Goal: Browse casually

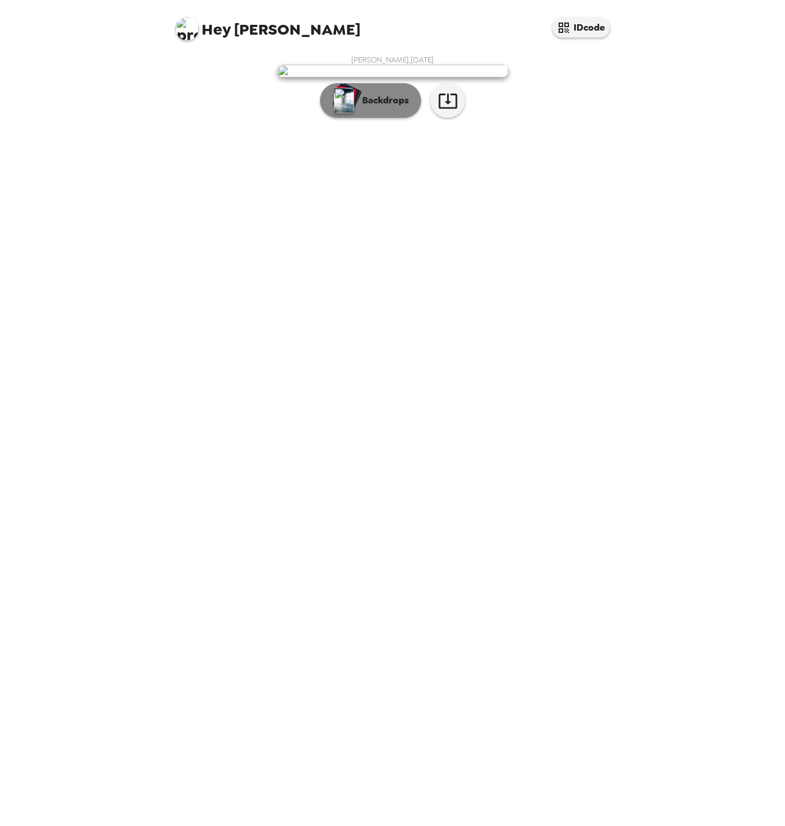
click at [376, 107] on p "Backdrops" at bounding box center [382, 101] width 53 height 14
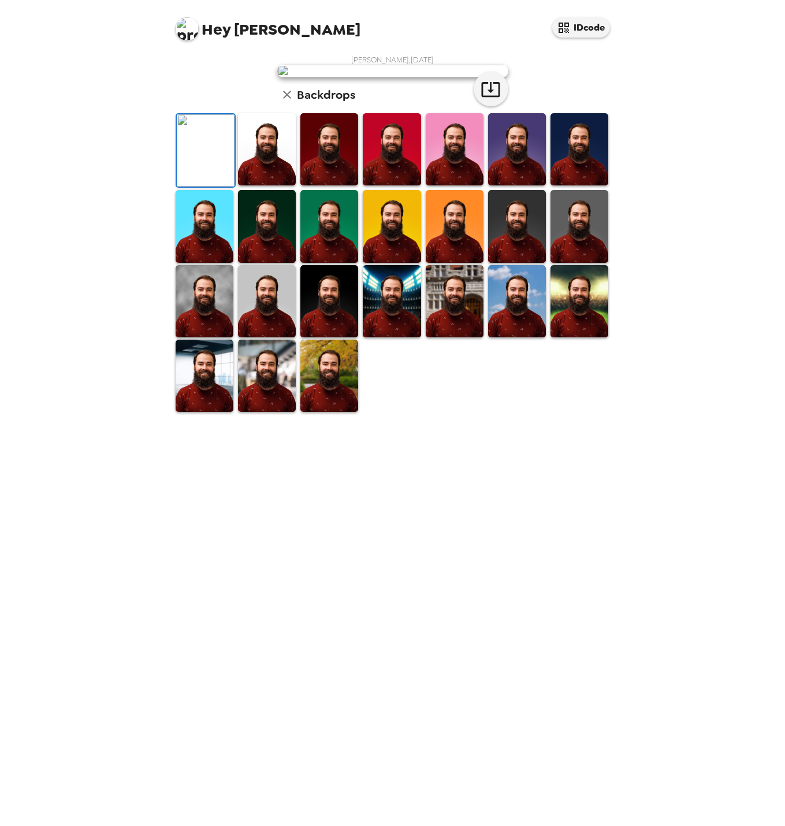
click at [449, 185] on img at bounding box center [455, 149] width 58 height 72
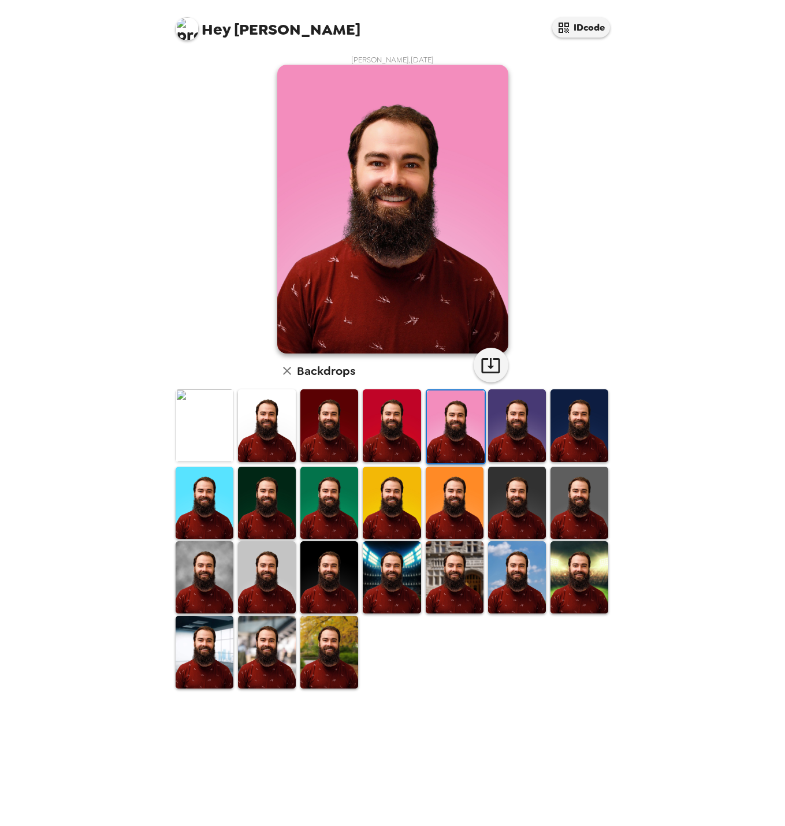
click at [535, 422] on img at bounding box center [517, 425] width 58 height 72
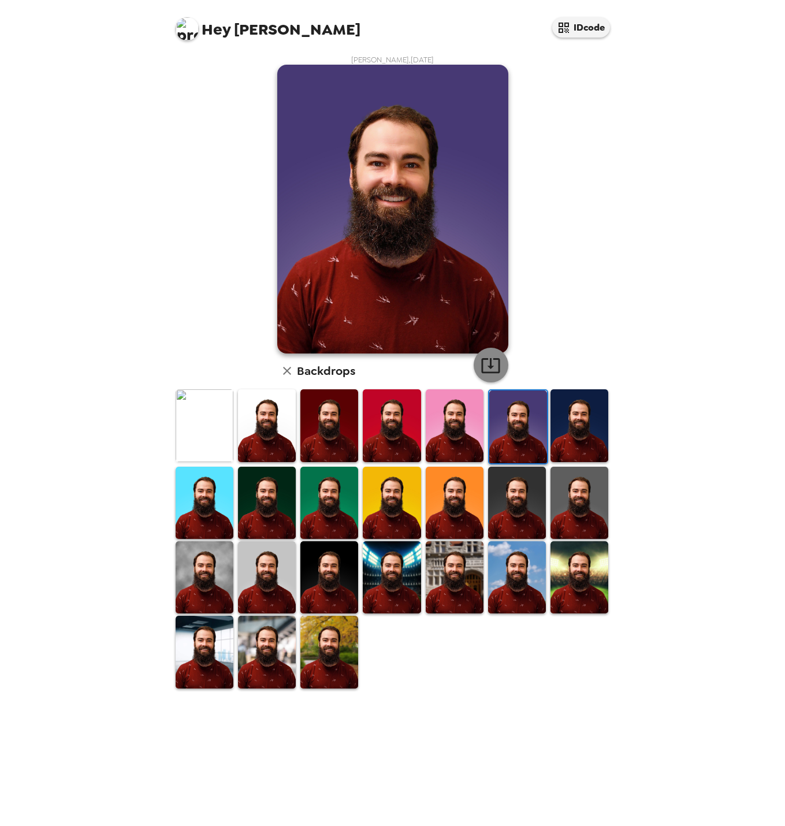
click at [495, 365] on icon "button" at bounding box center [490, 365] width 20 height 20
click at [585, 415] on img at bounding box center [579, 425] width 58 height 72
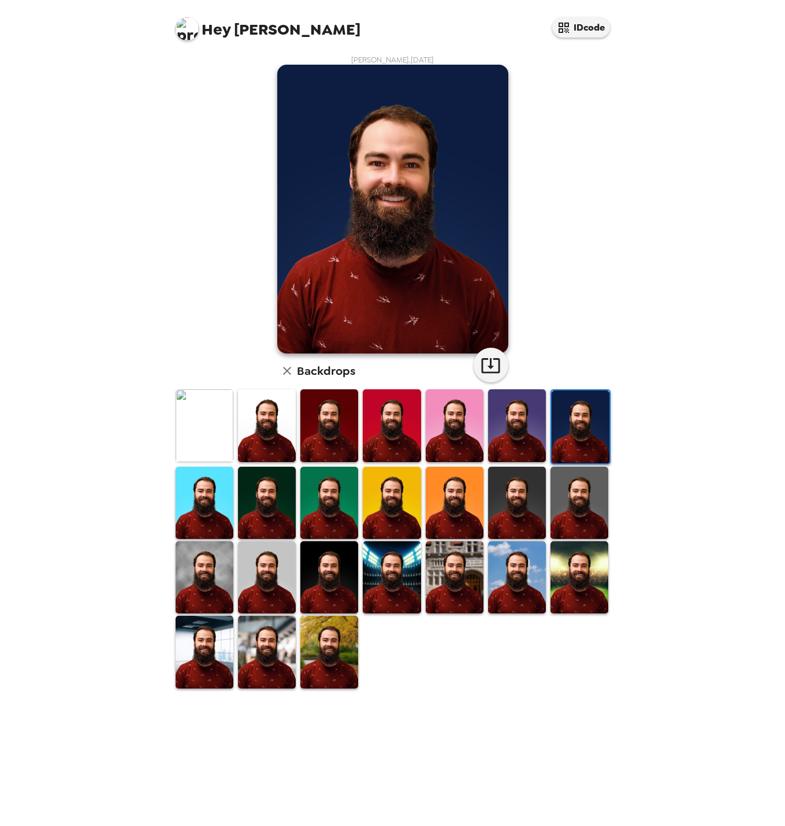
click at [343, 564] on img at bounding box center [329, 577] width 58 height 72
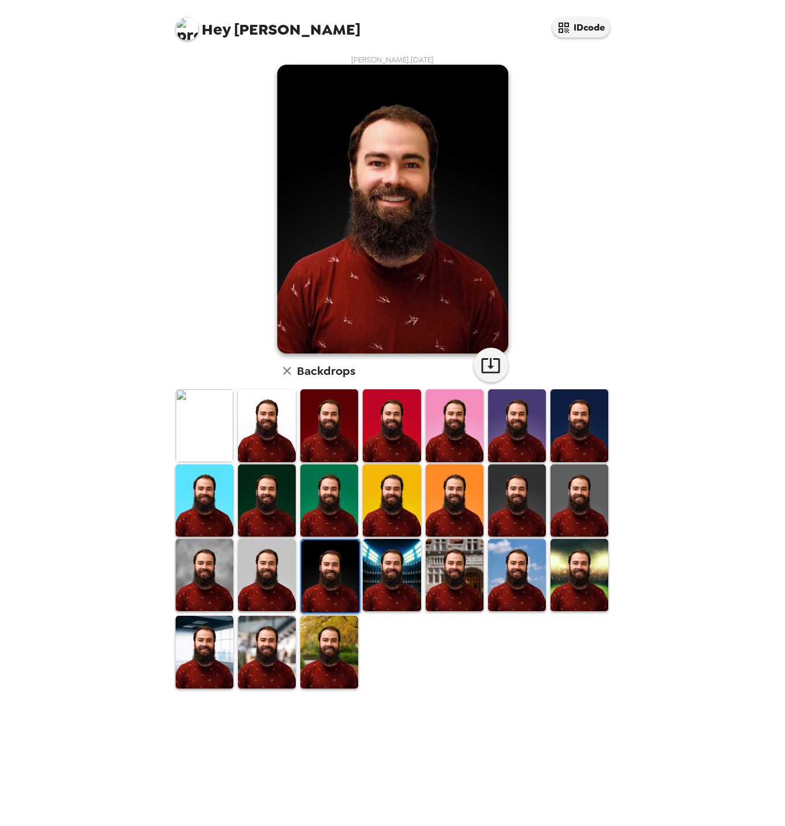
click at [273, 499] on img at bounding box center [267, 500] width 58 height 72
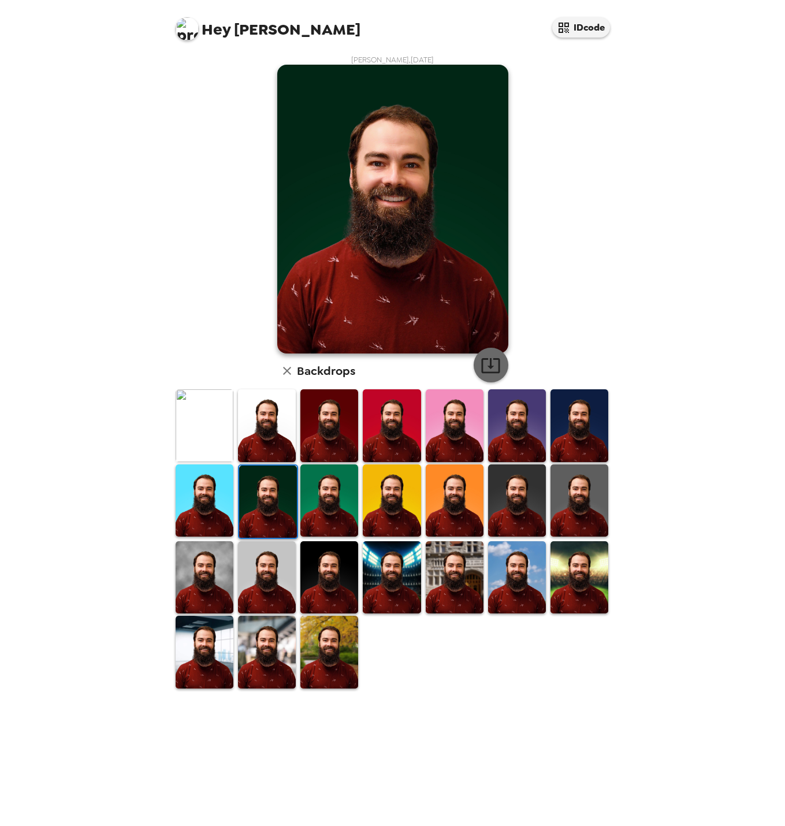
click at [492, 359] on icon "button" at bounding box center [490, 365] width 20 height 20
click at [291, 371] on icon "button" at bounding box center [287, 371] width 14 height 14
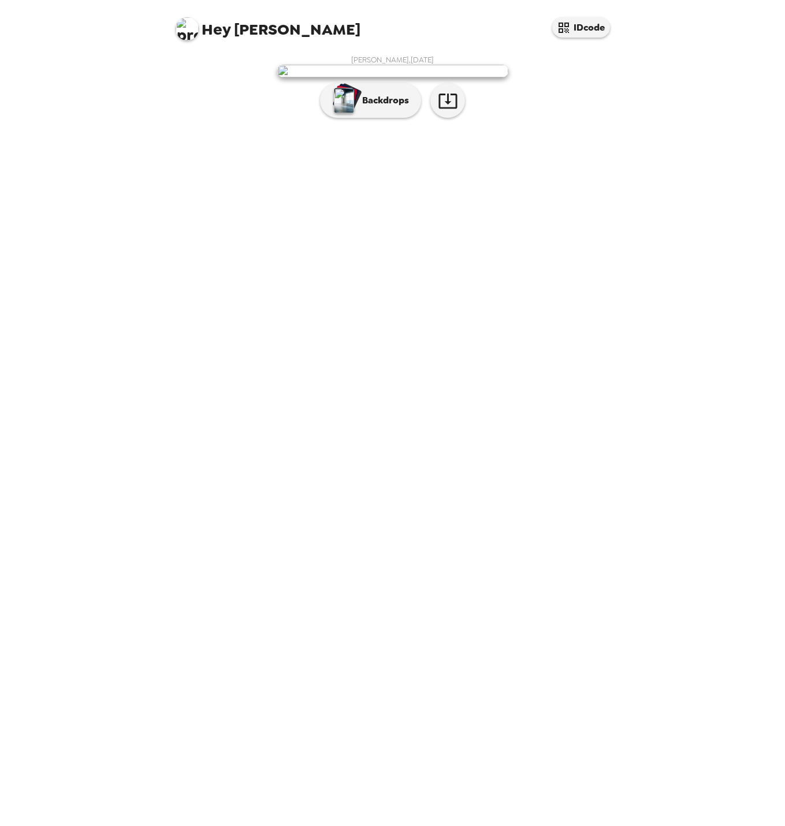
click at [423, 77] on img at bounding box center [392, 71] width 231 height 13
